Goal: Obtain resource: Download file/media

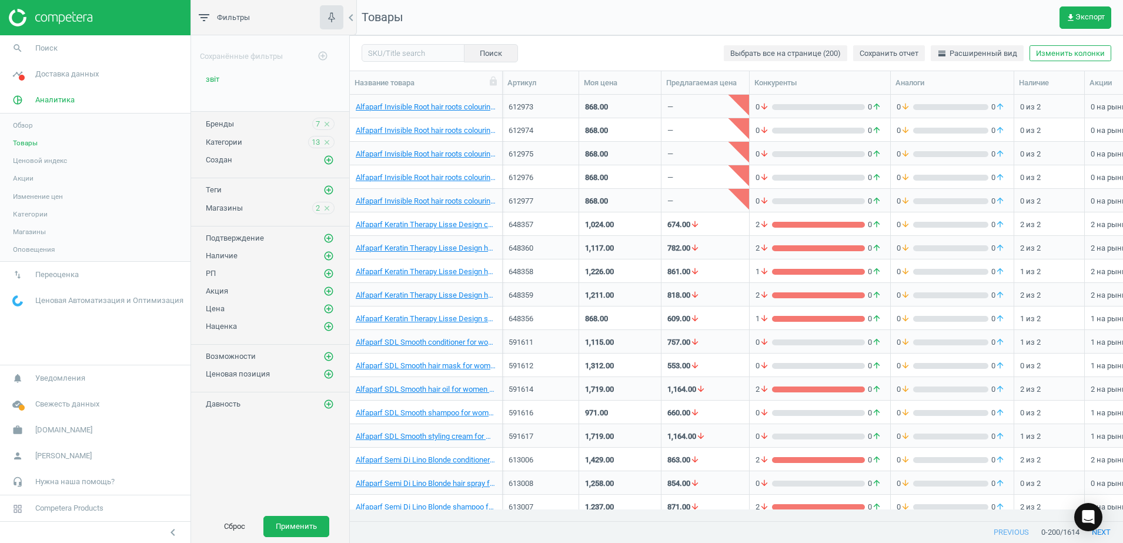
scroll to position [403, 762]
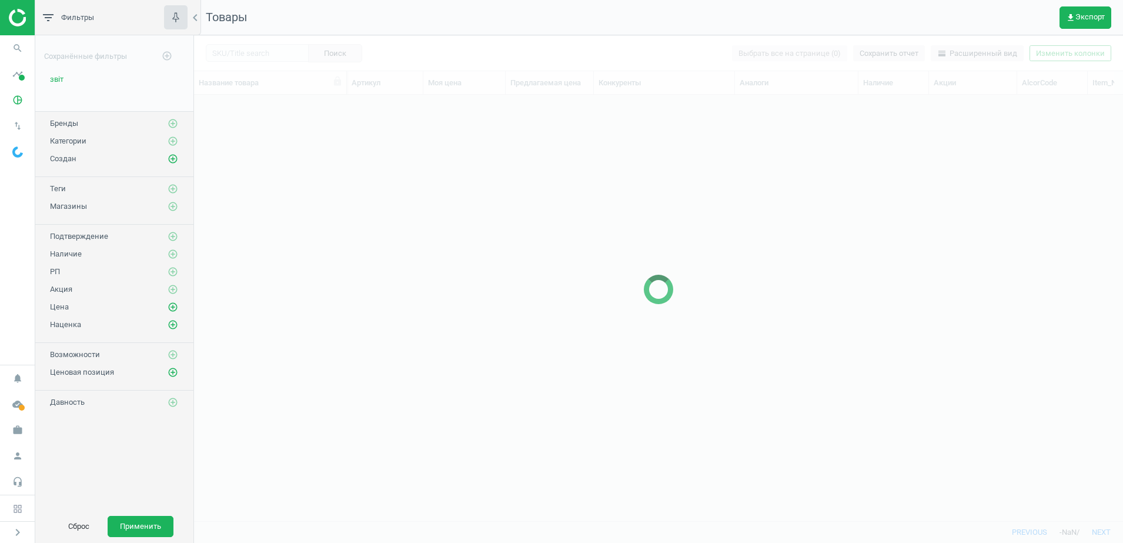
scroll to position [12, 12]
click at [18, 100] on icon "pie_chart_outlined" at bounding box center [17, 100] width 22 height 22
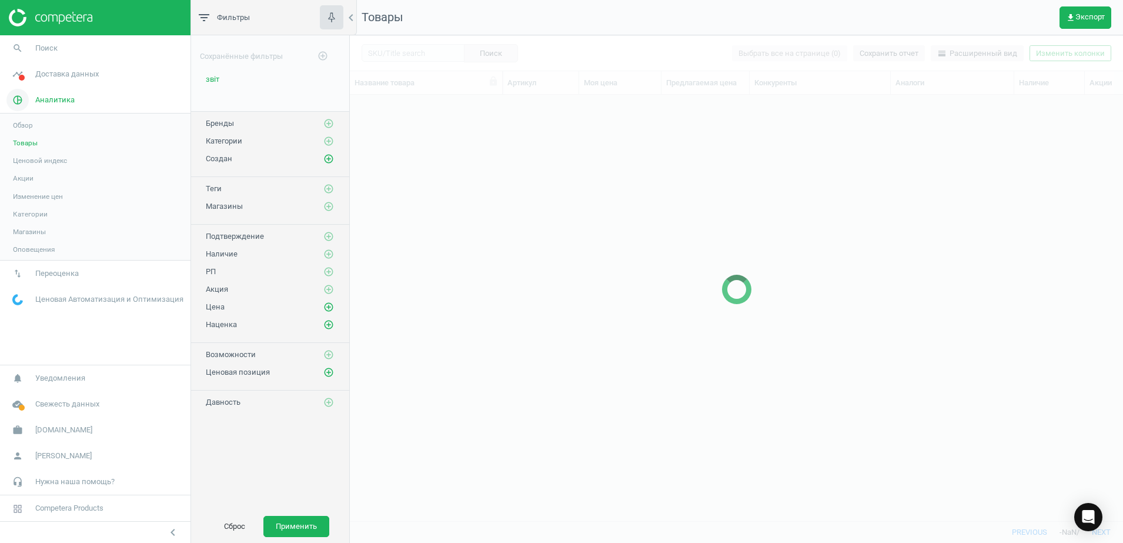
scroll to position [403, 762]
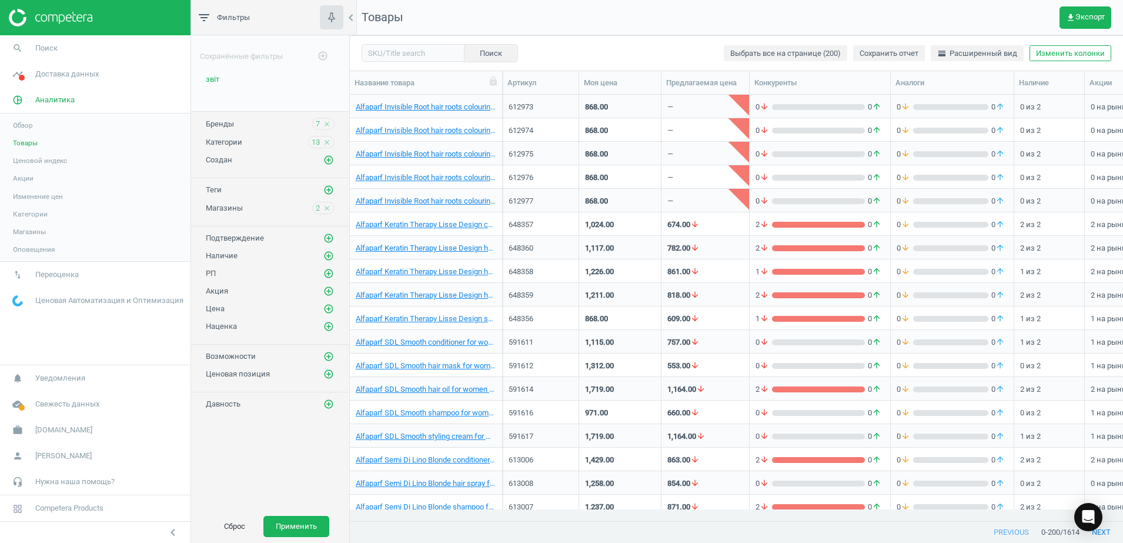
click at [26, 145] on span "Товары" at bounding box center [25, 142] width 25 height 9
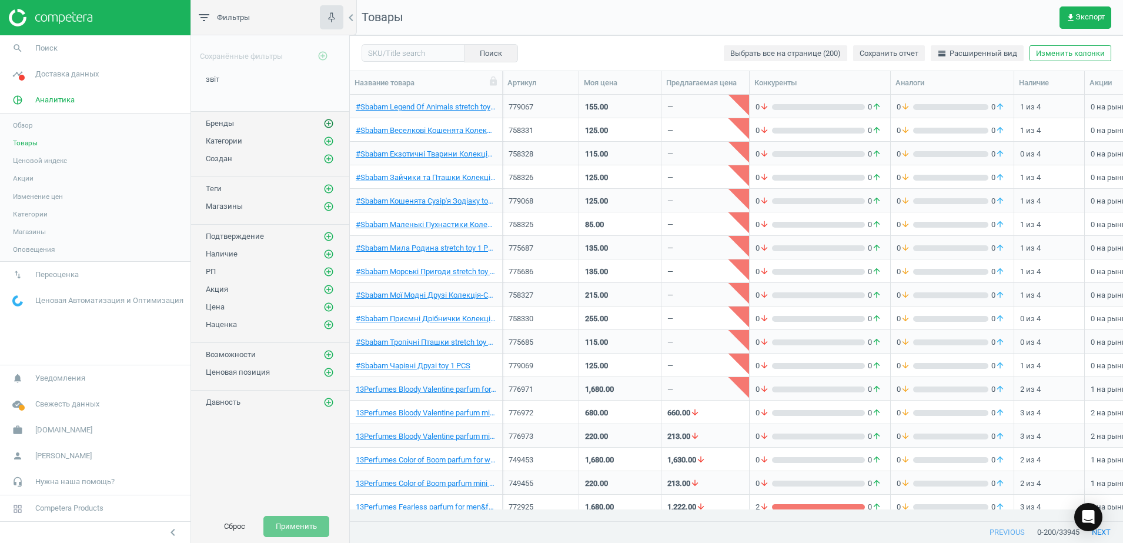
click at [324, 124] on icon "add_circle_outline" at bounding box center [328, 123] width 11 height 11
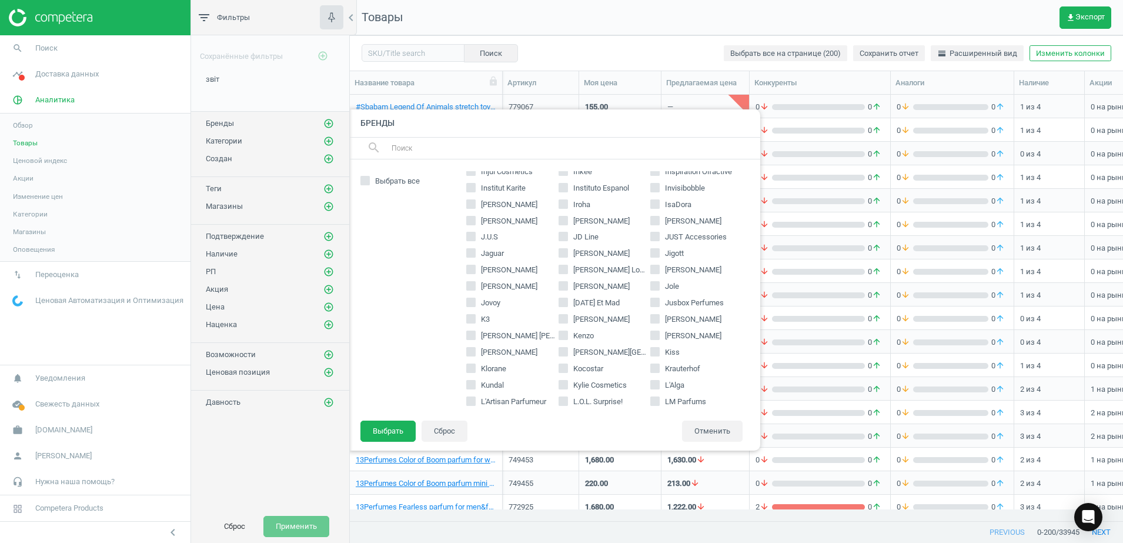
scroll to position [1250, 0]
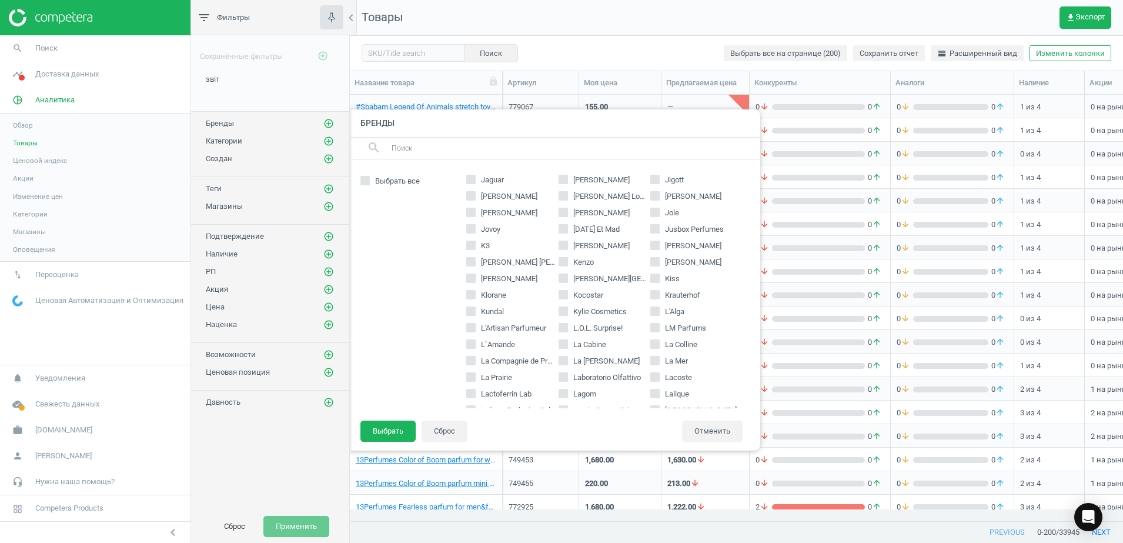
click at [652, 246] on input "Karl Lagerfeld" at bounding box center [656, 246] width 8 height 8
checkbox input "true"
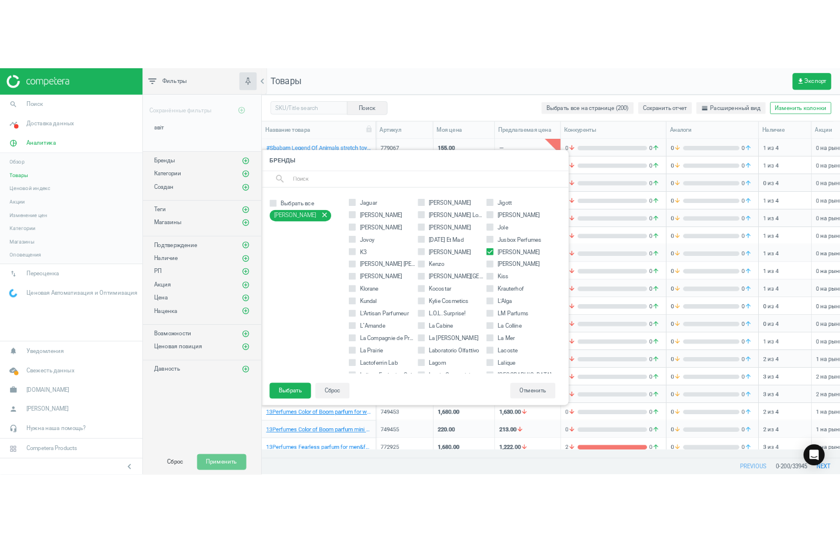
scroll to position [1323, 0]
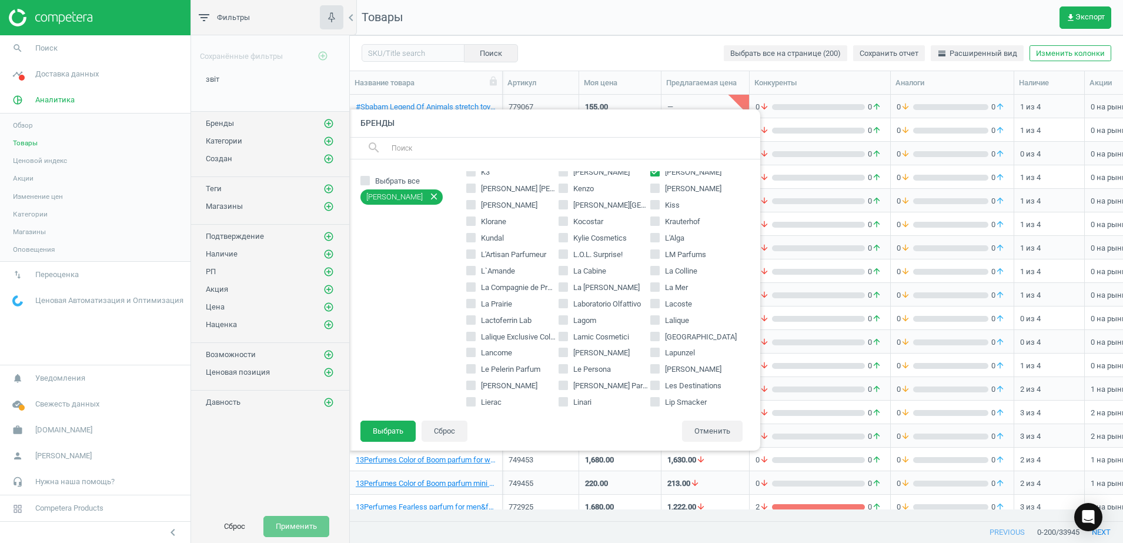
click at [650, 307] on icon at bounding box center [654, 303] width 9 height 9
click at [652, 307] on input "Lacoste" at bounding box center [656, 303] width 8 height 8
checkbox input "true"
click at [400, 430] on button "Выбрать" at bounding box center [387, 430] width 55 height 21
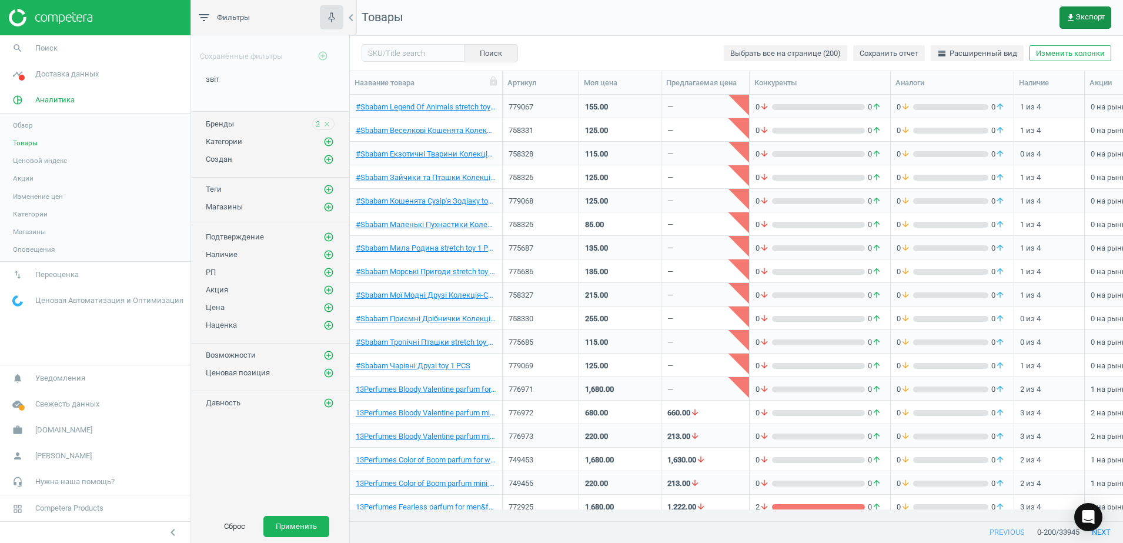
click at [1084, 18] on span "get_app Экспорт" at bounding box center [1085, 17] width 39 height 9
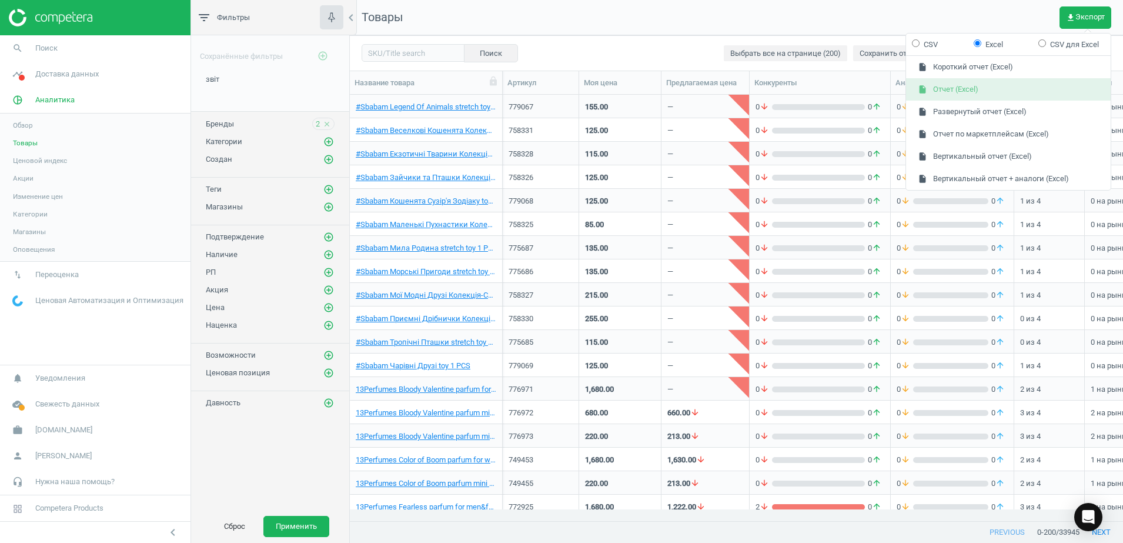
click at [939, 89] on button "insert_drive_file Отчет (Excel)" at bounding box center [1008, 89] width 205 height 22
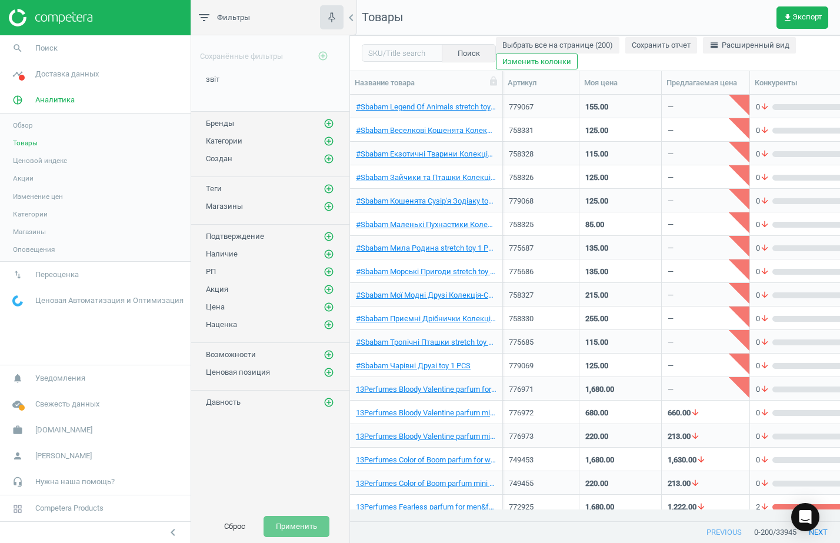
scroll to position [403, 479]
